Goal: Information Seeking & Learning: Learn about a topic

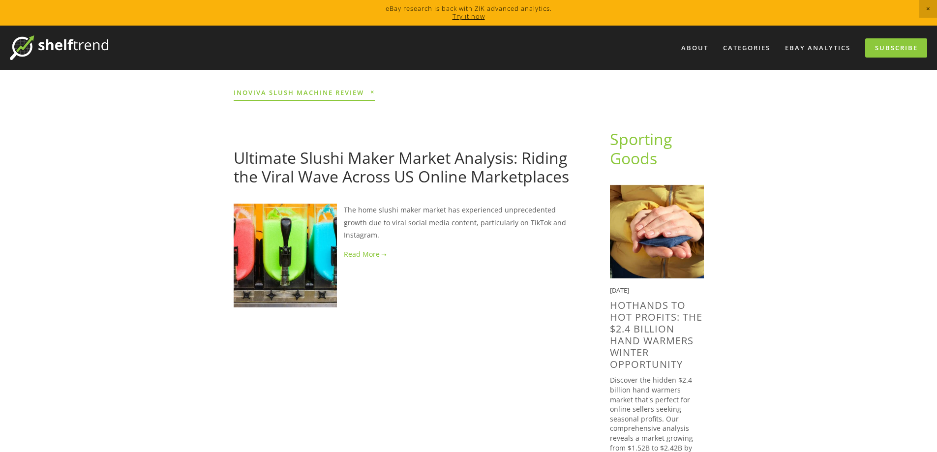
click at [368, 248] on link at bounding box center [406, 254] width 345 height 12
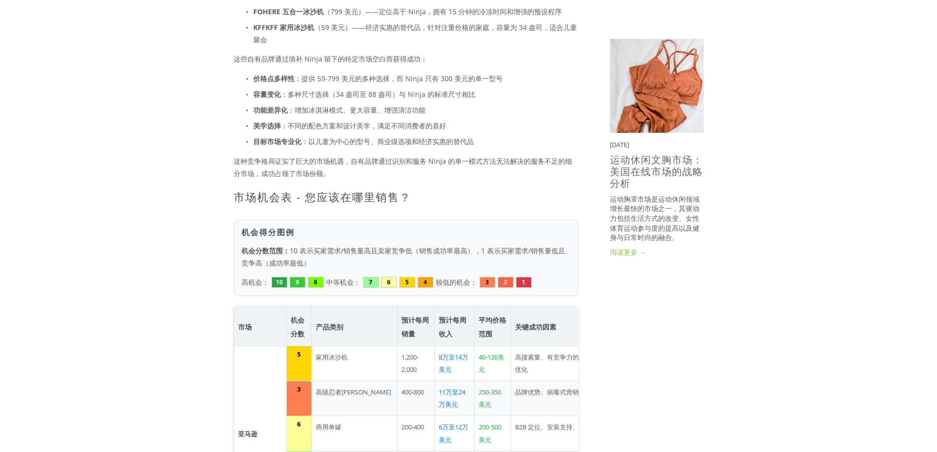
scroll to position [1033, 0]
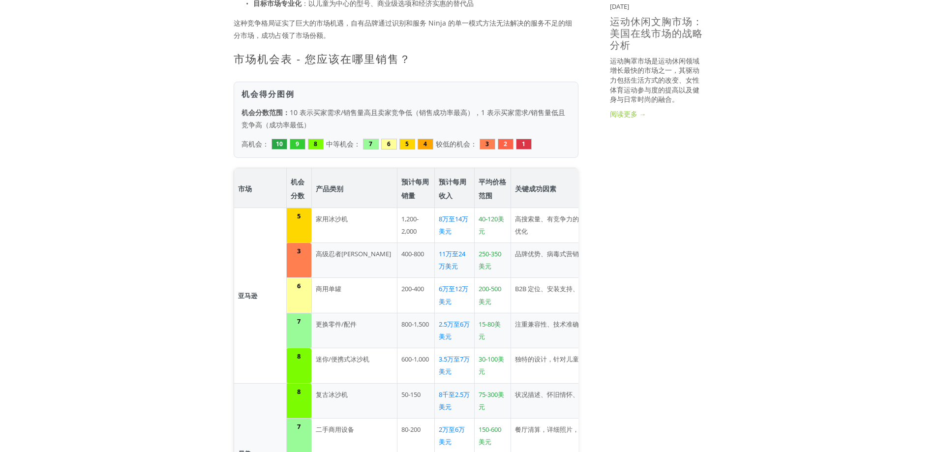
click at [458, 220] on font "8万至14万美元" at bounding box center [454, 225] width 30 height 21
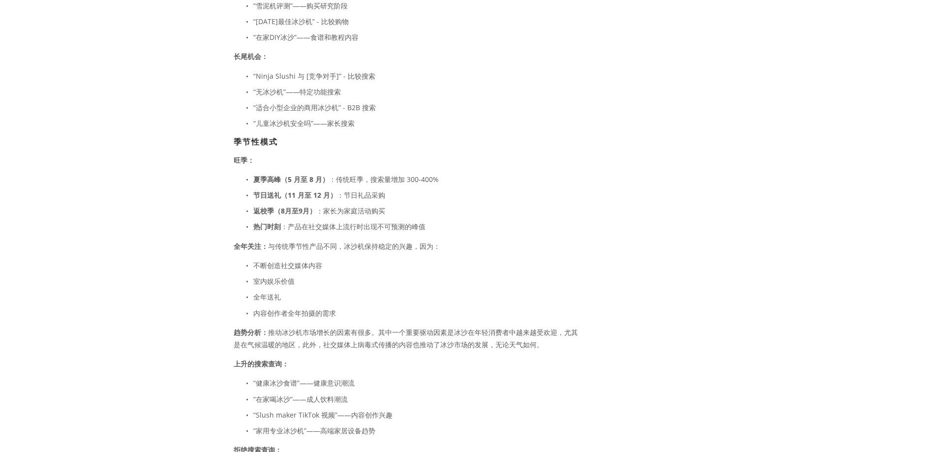
scroll to position [2558, 0]
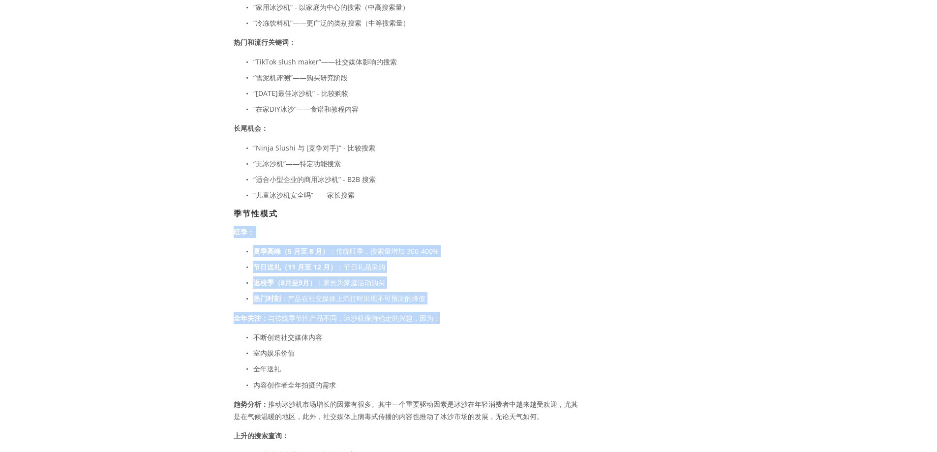
drag, startPoint x: 407, startPoint y: 247, endPoint x: 358, endPoint y: 221, distance: 55.9
click at [301, 201] on div "买家需求和关键词趋势分析 主要买家角色 1. 社交媒体家庭 这类消费者受到TikTok和Instagram上关于冷冻饮品制作的热门内容的影响。美国餐饮协会（N…" at bounding box center [406, 21] width 345 height 1162
click at [453, 261] on p "节日送礼（11 月至 12 月） ：节日礼品采购" at bounding box center [415, 267] width 325 height 12
drag, startPoint x: 471, startPoint y: 290, endPoint x: 248, endPoint y: 238, distance: 228.9
click at [248, 238] on div "买家需求和关键词趋势分析 主要买家角色 1. 社交媒体家庭 这类消费者受到TikTok和Instagram上关于冷冻饮品制作的热门内容的影响。美国餐饮协会（N…" at bounding box center [406, 21] width 345 height 1162
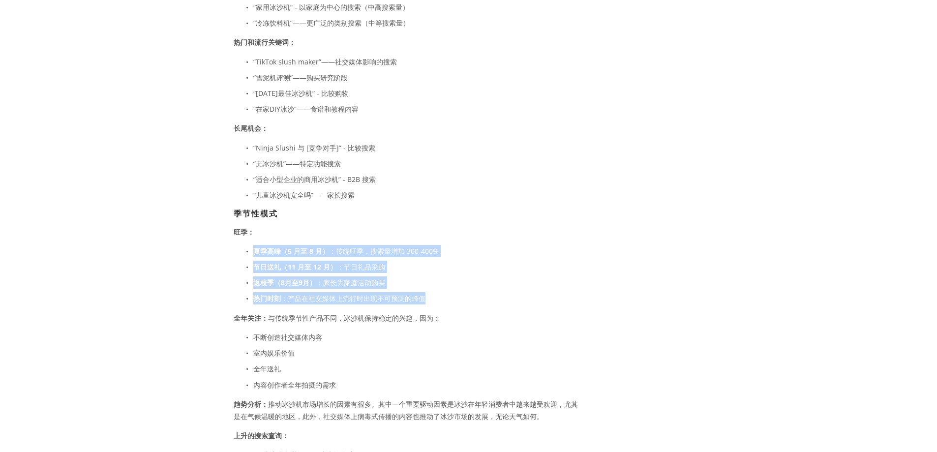
click at [407, 245] on p "夏季高峰（5 月至 8 月） ：传统旺季，搜索量增加 300-400%" at bounding box center [415, 251] width 325 height 12
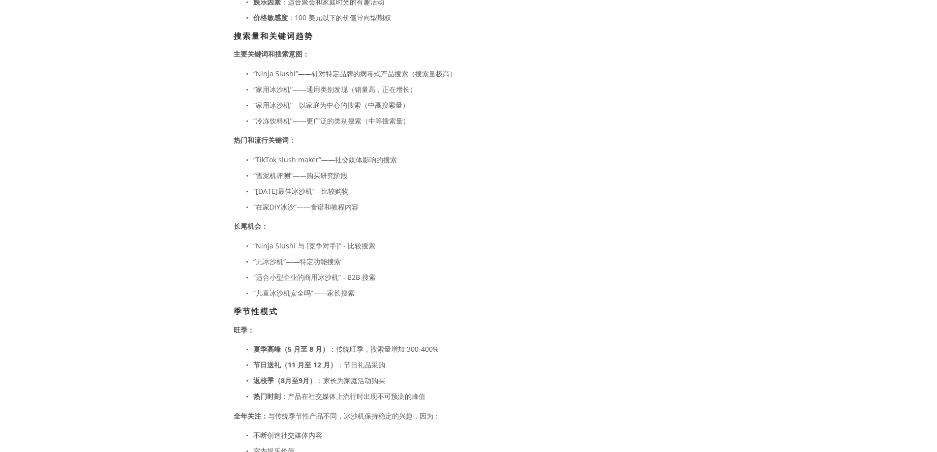
scroll to position [2460, 0]
click at [327, 187] on font "“[DATE]最佳冰沙机” - 比较购物" at bounding box center [300, 191] width 95 height 9
click at [327, 179] on ul "“TikTok slush maker”——社交媒体影响的搜索 “雪泥机评测”——购买研究阶段 “[DATE]最佳冰沙机” - 比较购物 “在家DIY冰沙”—…" at bounding box center [406, 184] width 345 height 60
click at [336, 163] on ul "“TikTok slush maker”——社交媒体影响的搜索 “雪泥机评测”——购买研究阶段 “[DATE]最佳冰沙机” - 比较购物 “在家DIY冰沙”—…" at bounding box center [406, 184] width 345 height 60
click at [340, 155] on font "“TikTok slush maker”——社交媒体影响的搜索" at bounding box center [325, 159] width 144 height 9
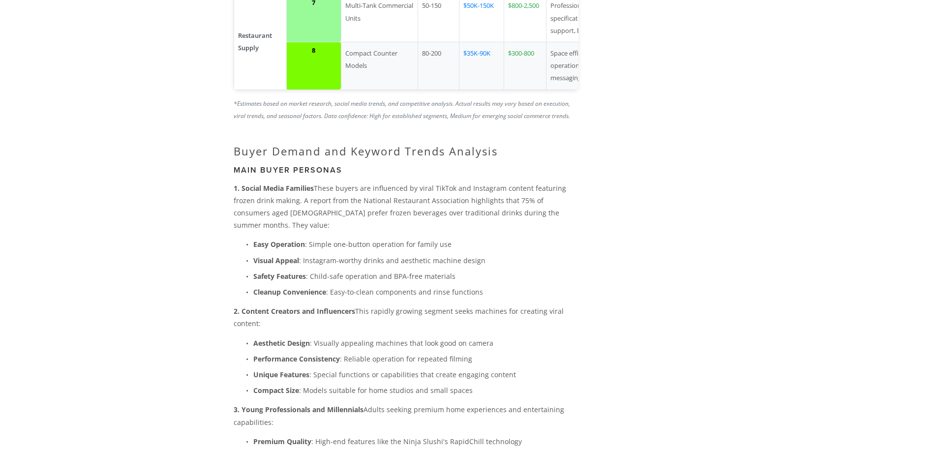
scroll to position [3041, 0]
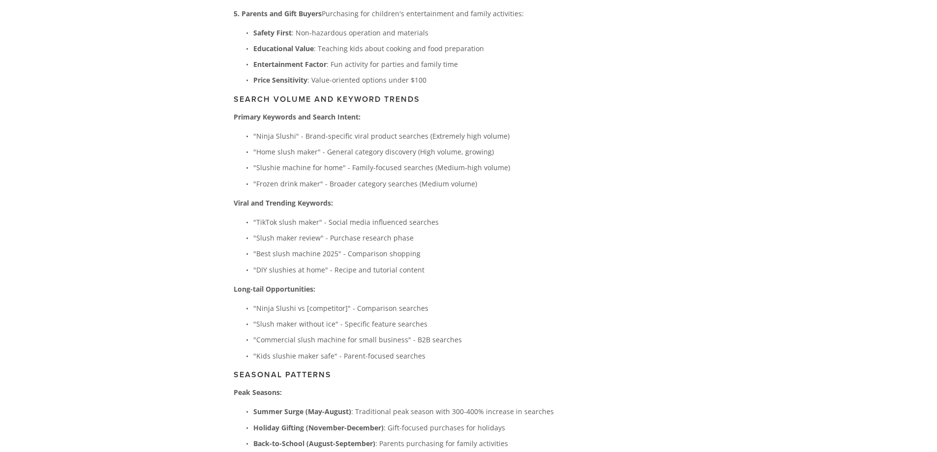
click at [295, 247] on p ""Best slush machine 2025" - Comparison shopping" at bounding box center [415, 253] width 325 height 12
drag, startPoint x: 255, startPoint y: 171, endPoint x: 319, endPoint y: 168, distance: 64.0
click at [319, 232] on p ""Slush maker review" - Purchase research phase" at bounding box center [415, 238] width 325 height 12
copy p "Slush maker review"
